Goal: Transaction & Acquisition: Purchase product/service

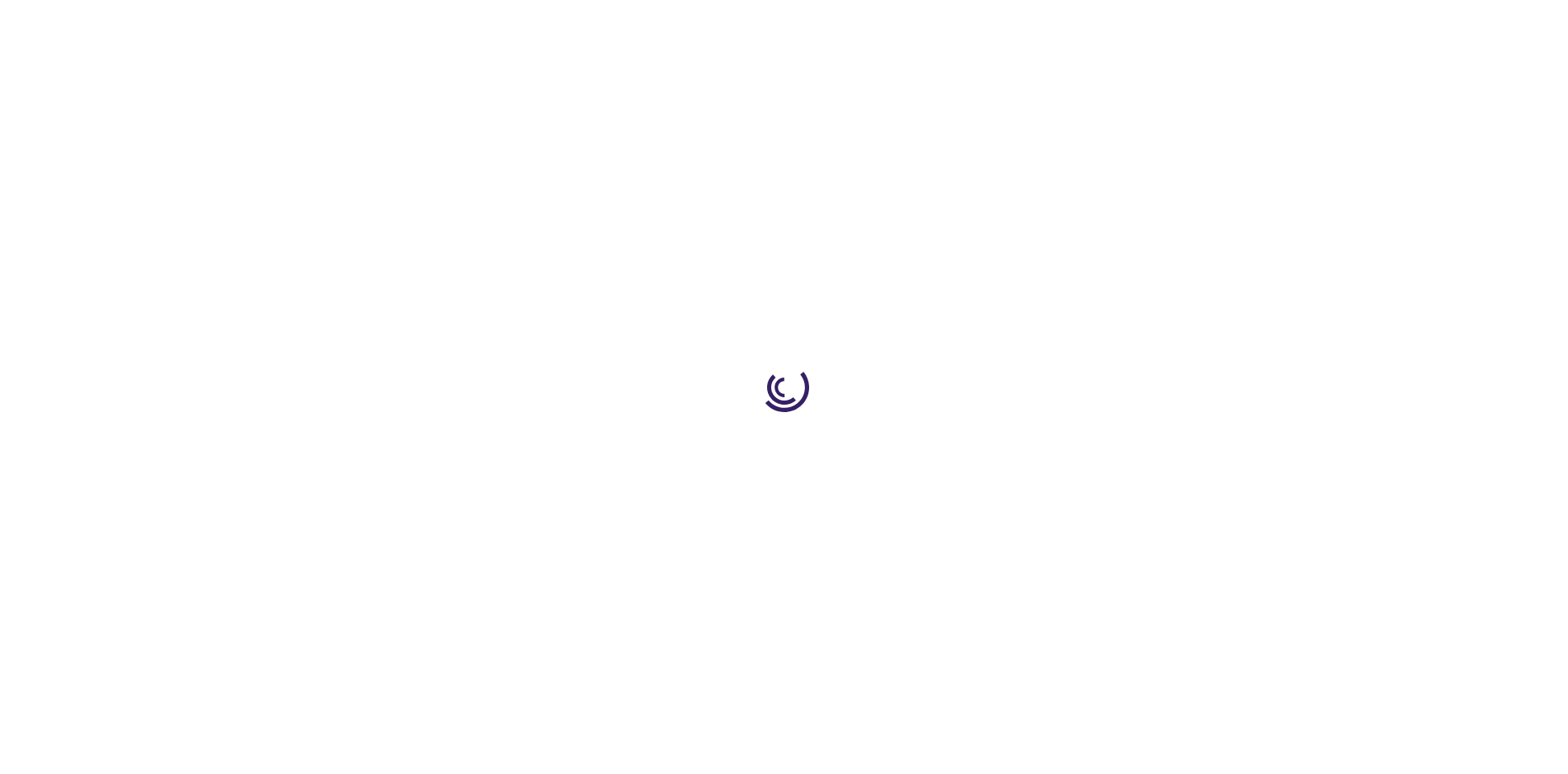
click at [1036, 25] on link "Log In" at bounding box center [1034, 25] width 32 height 13
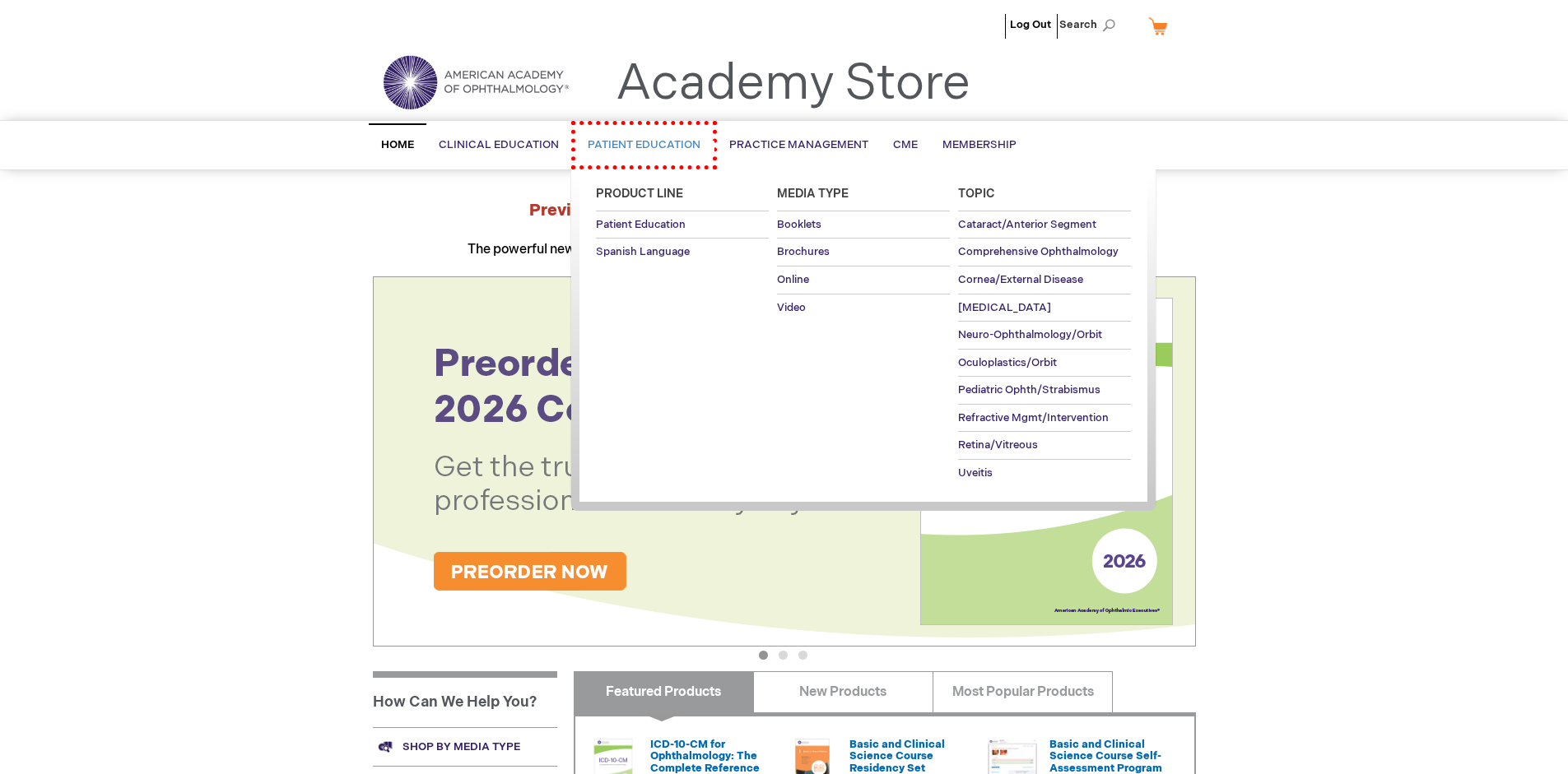
click at [635, 143] on span "Patient Education" at bounding box center [643, 145] width 113 height 13
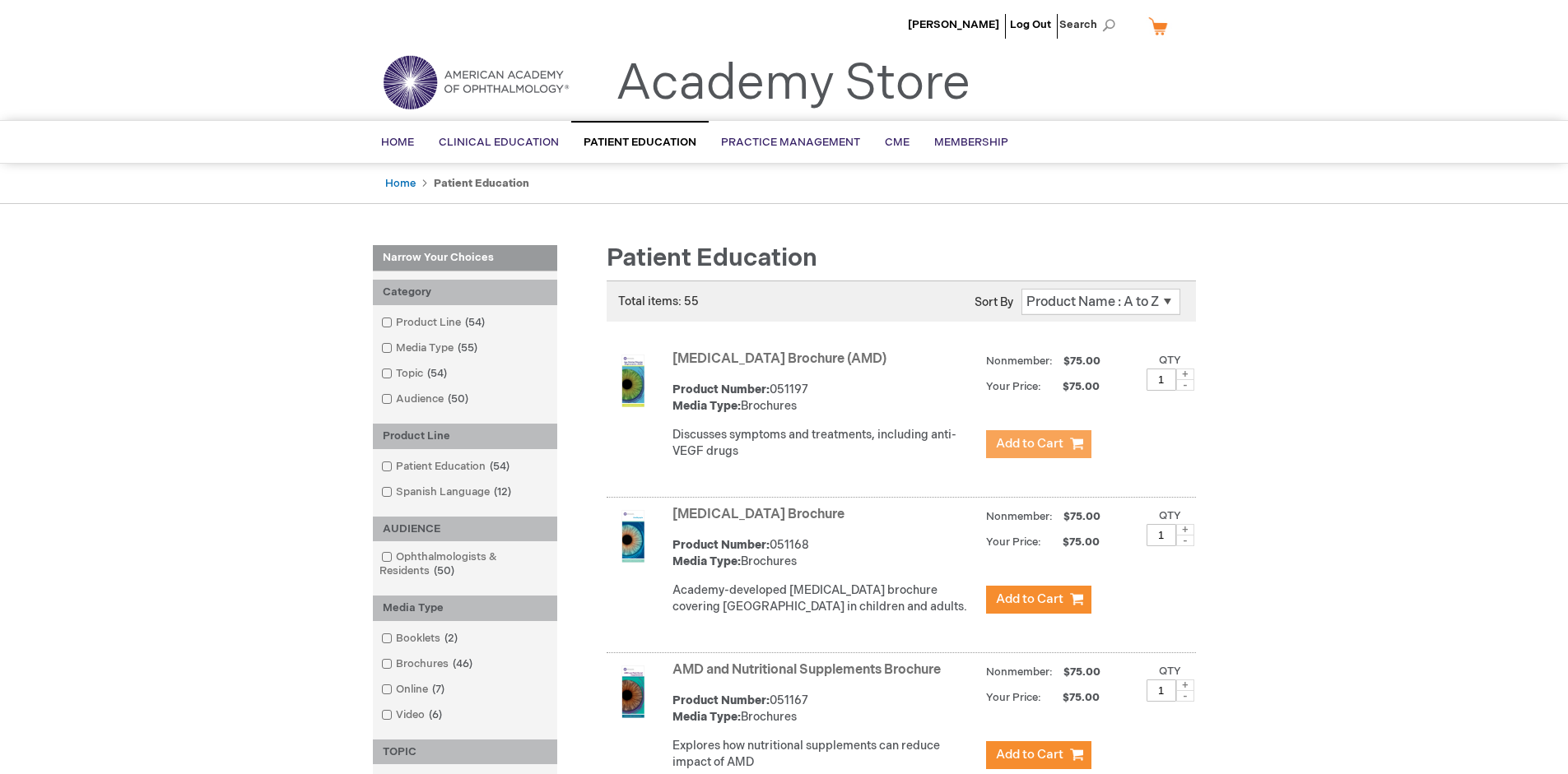
click at [1038, 444] on span "Add to Cart" at bounding box center [1030, 443] width 68 height 16
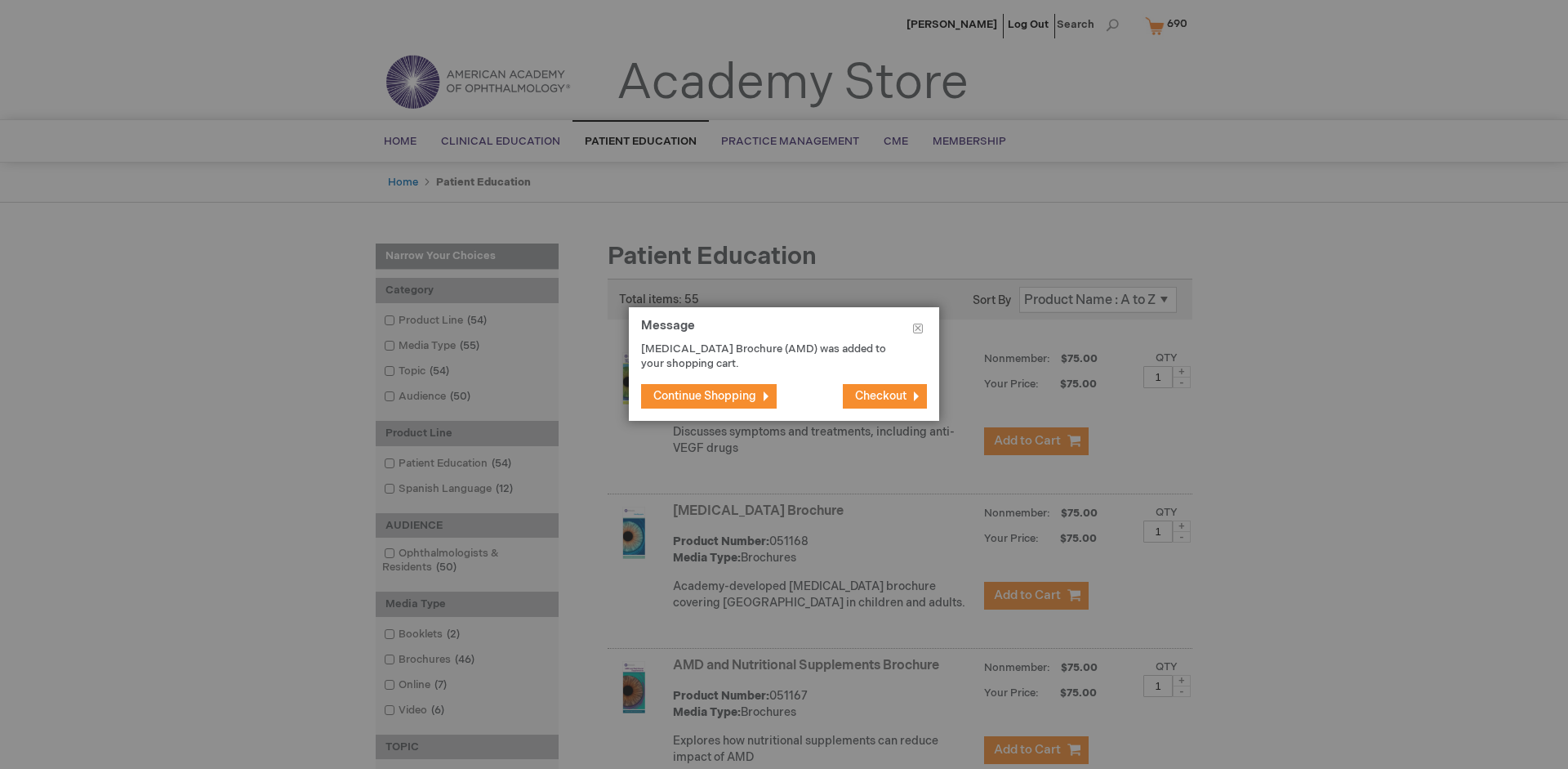
click at [705, 395] on span "Continue Shopping" at bounding box center [704, 395] width 103 height 14
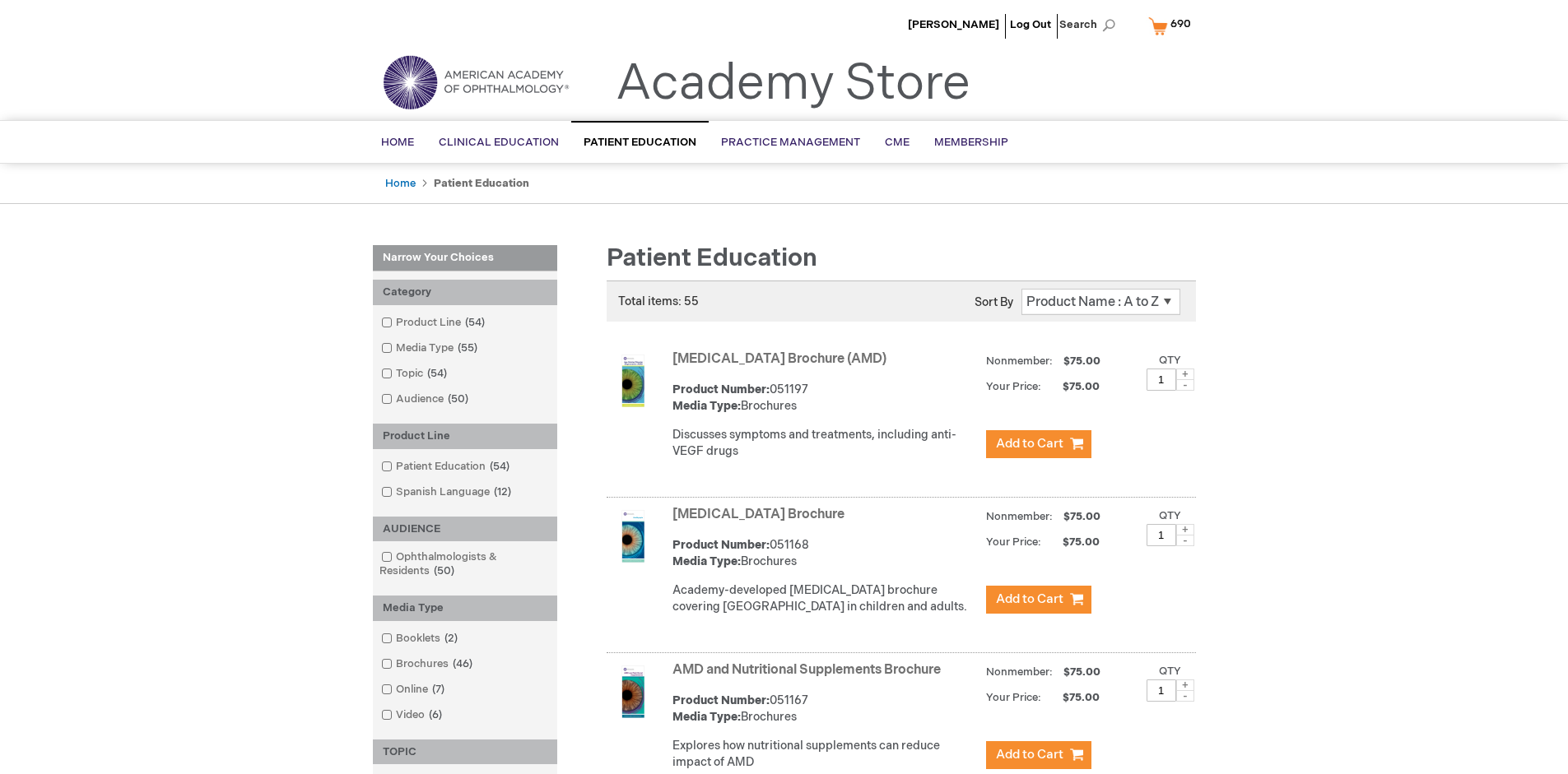
click at [810, 678] on link "AMD and Nutritional Supplements Brochure" at bounding box center [806, 670] width 268 height 16
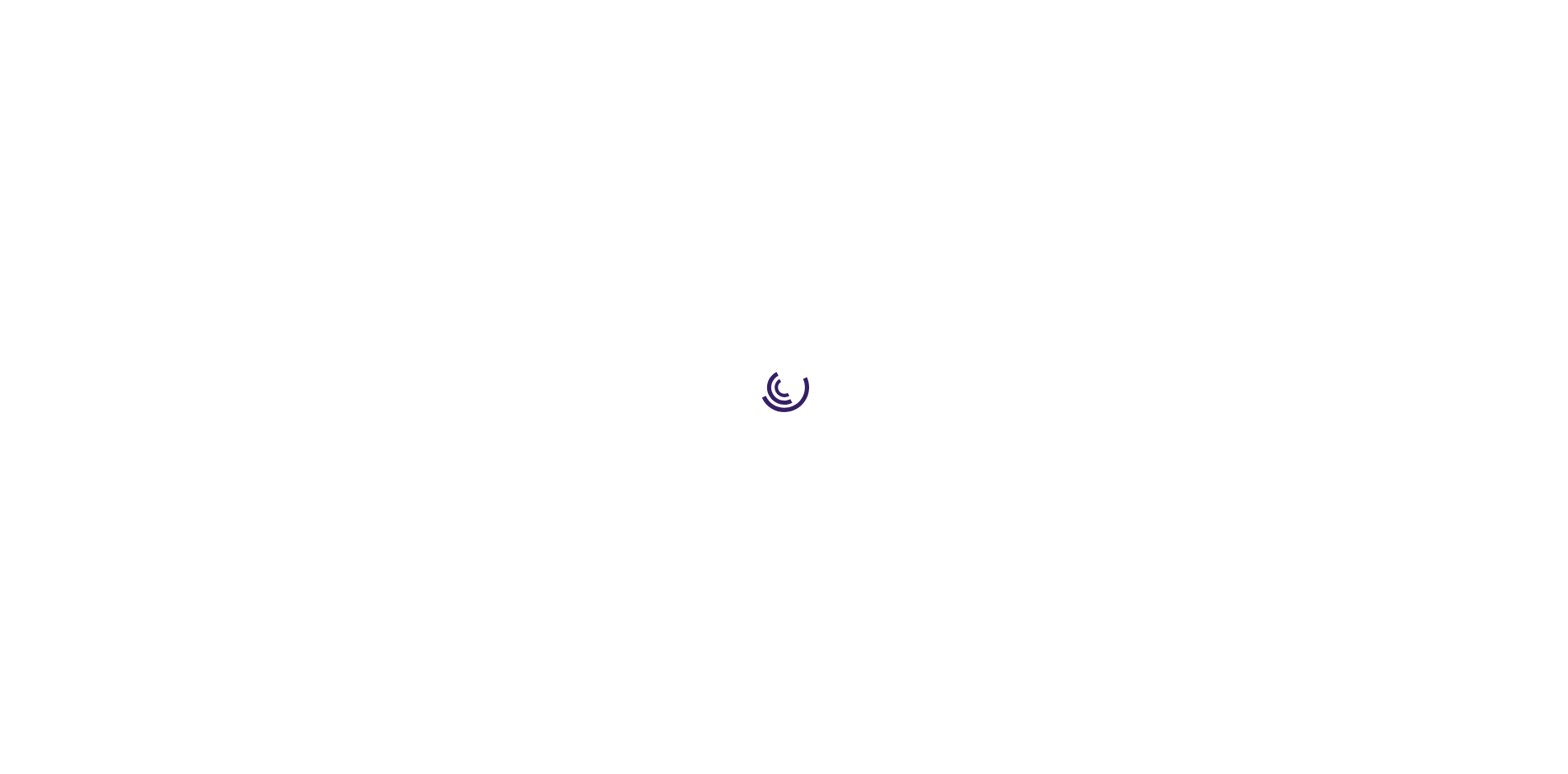
type input "1"
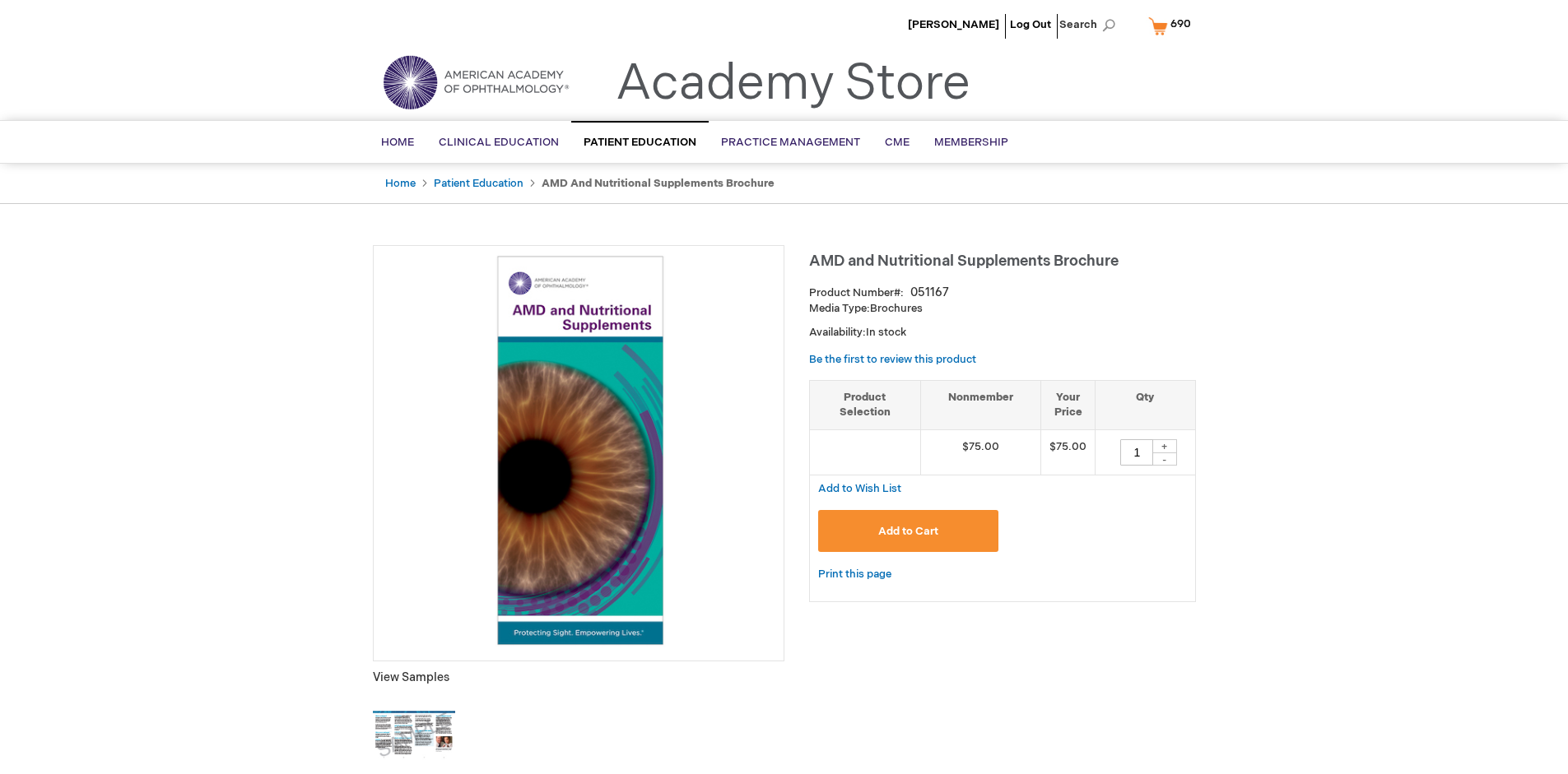
click at [908, 531] on span "Add to Cart" at bounding box center [908, 532] width 60 height 13
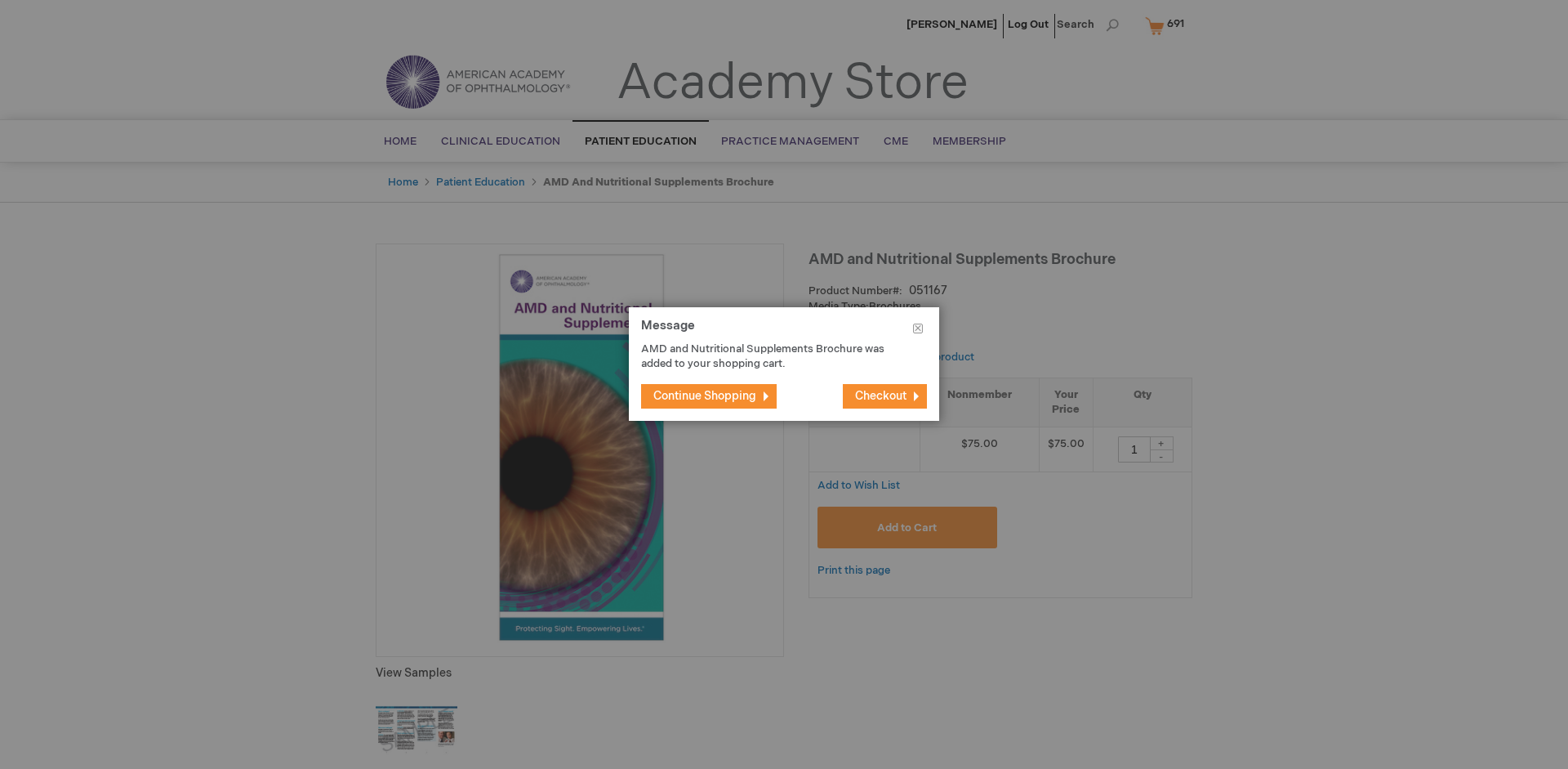
click at [705, 395] on span "Continue Shopping" at bounding box center [704, 395] width 103 height 14
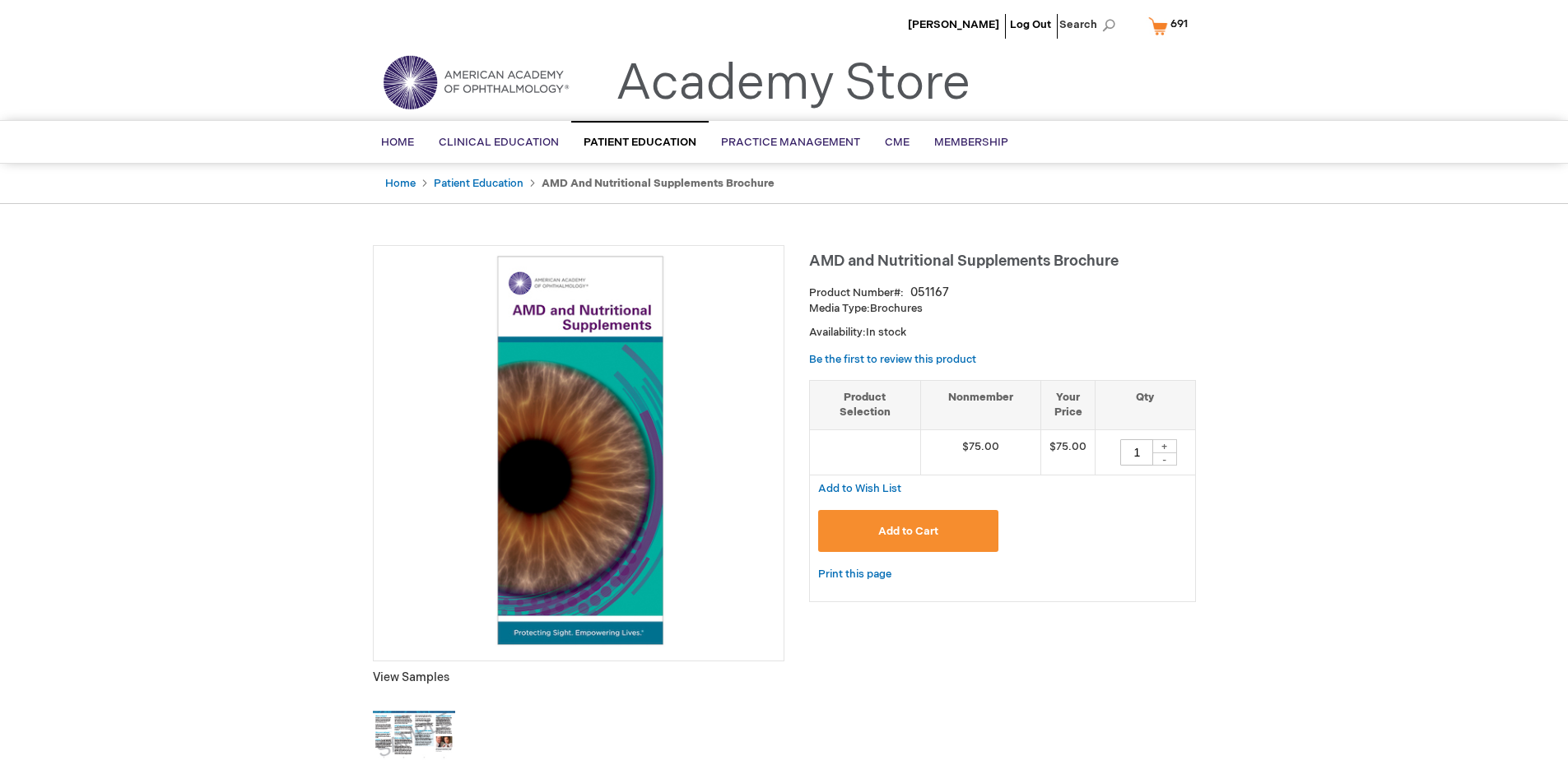
click at [1171, 26] on span "691" at bounding box center [1178, 24] width 17 height 13
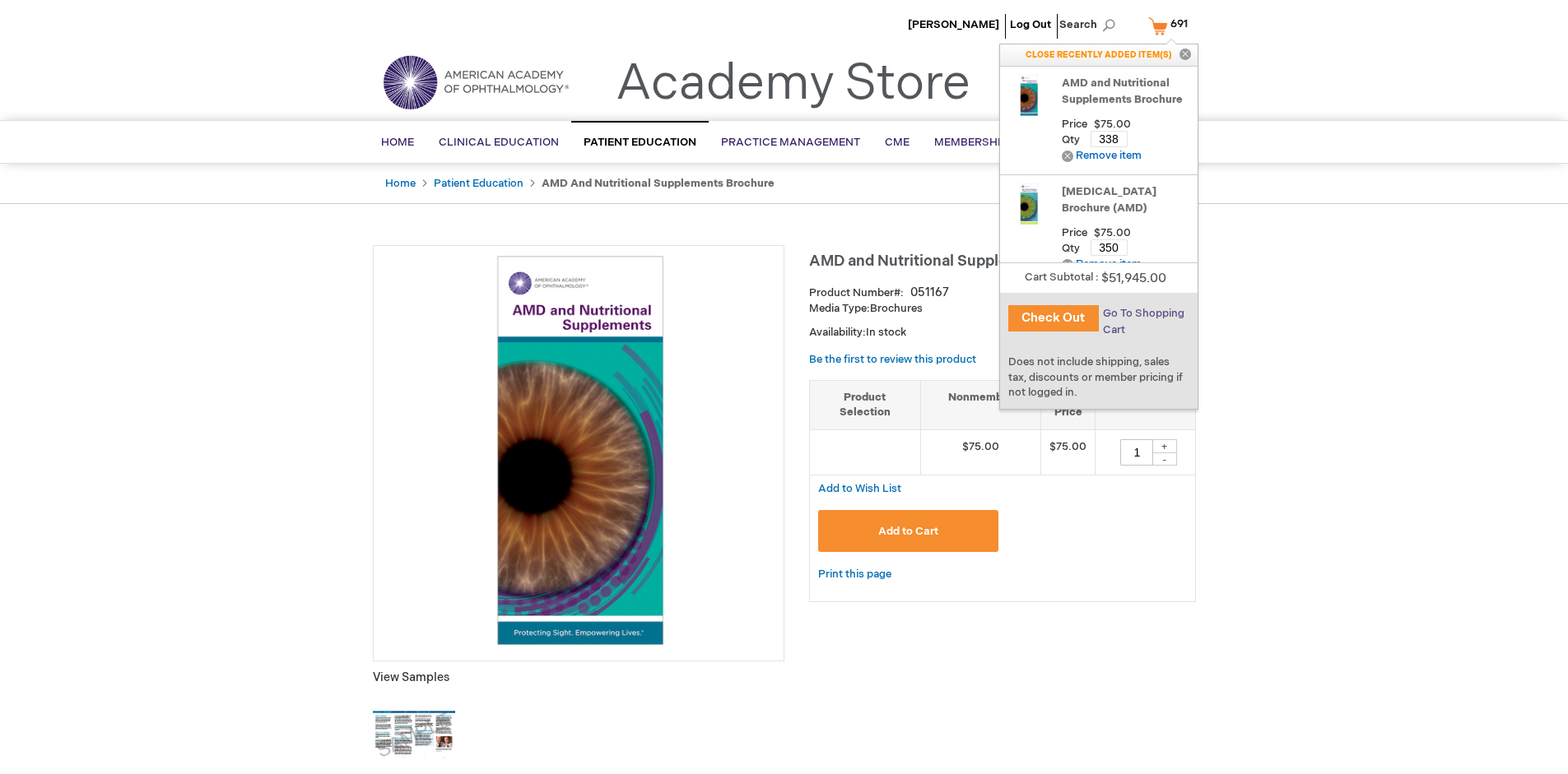
click at [1142, 314] on span "Go To Shopping Cart" at bounding box center [1143, 321] width 81 height 29
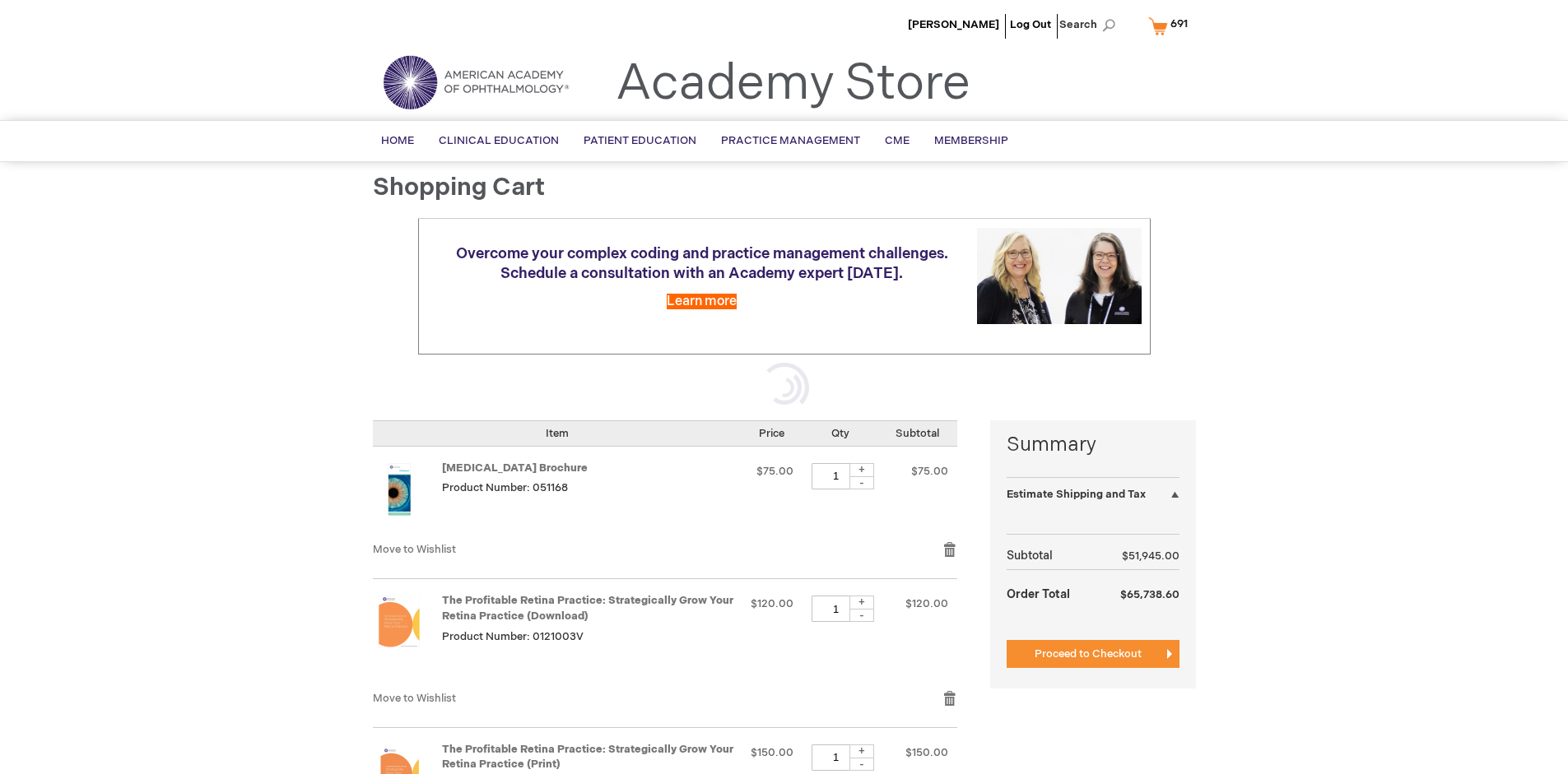
select select "US"
select select "41"
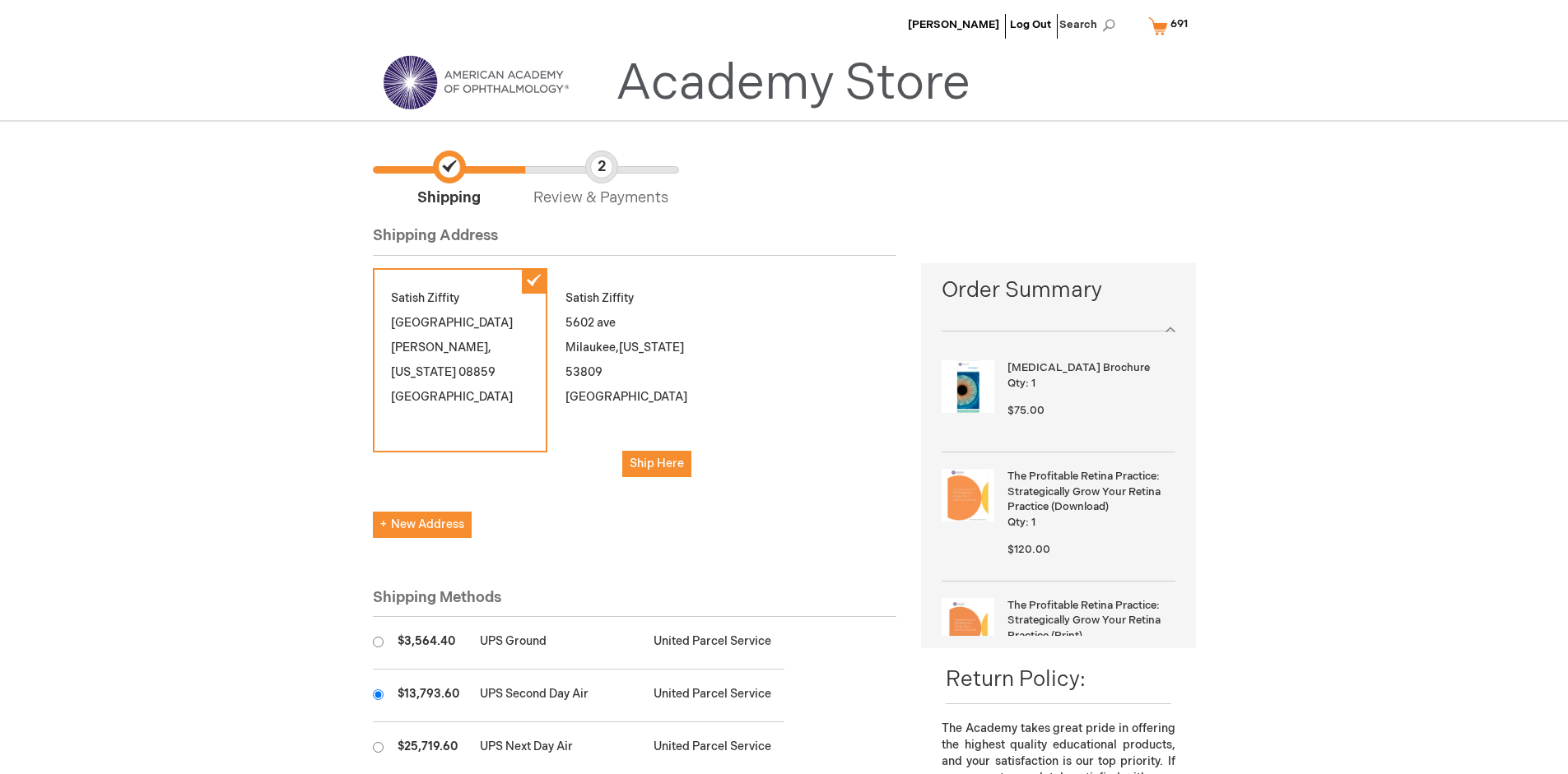
click at [378, 694] on input "radio" at bounding box center [378, 694] width 11 height 11
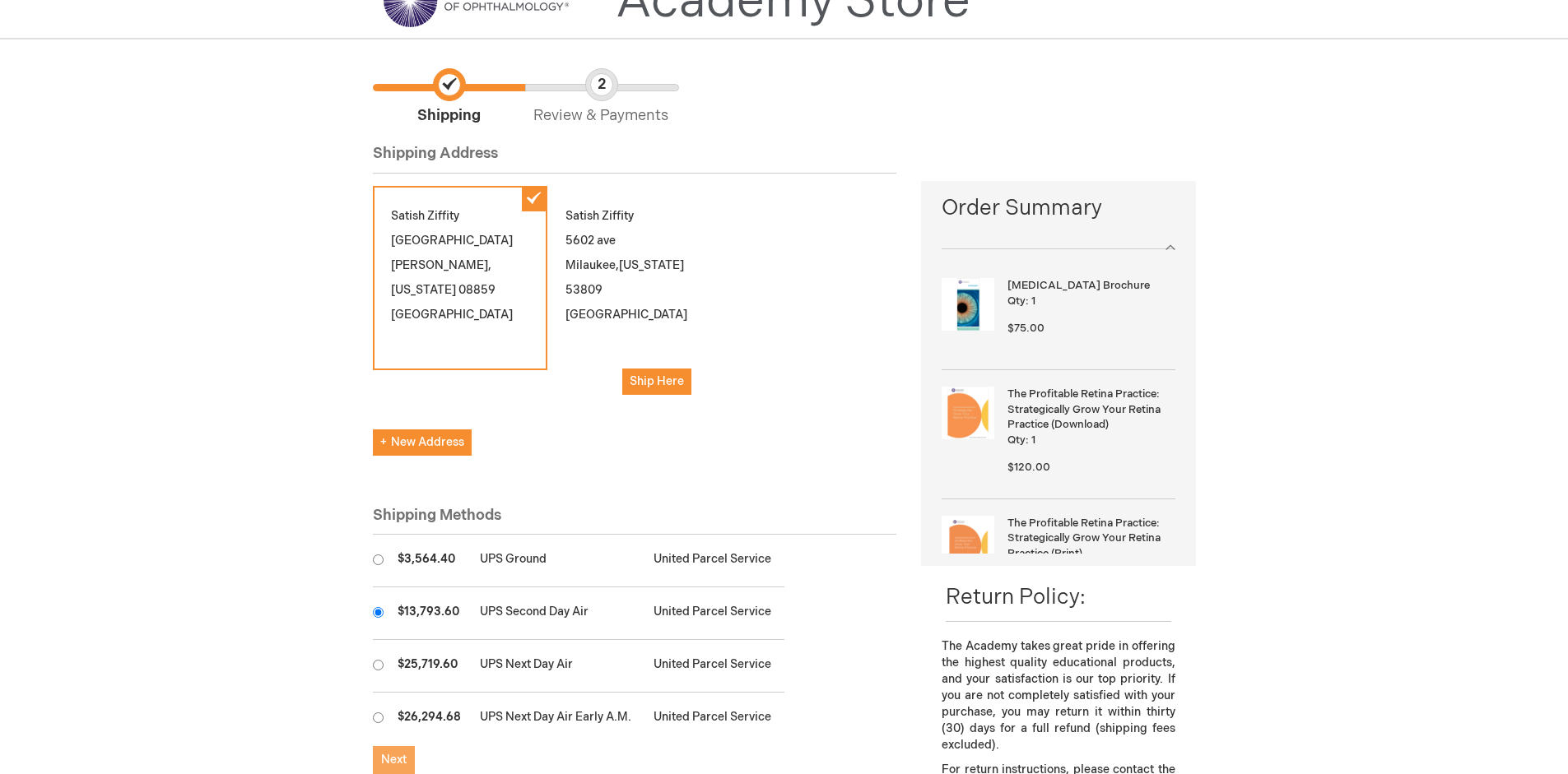
click at [394, 760] on span "Next" at bounding box center [394, 759] width 26 height 14
